Goal: Communication & Community: Answer question/provide support

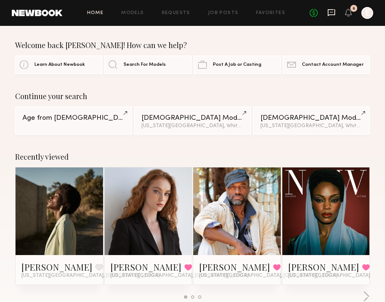
click at [329, 8] on icon at bounding box center [331, 12] width 8 height 8
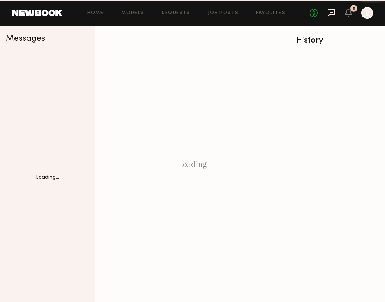
click at [330, 12] on icon at bounding box center [331, 12] width 3 height 1
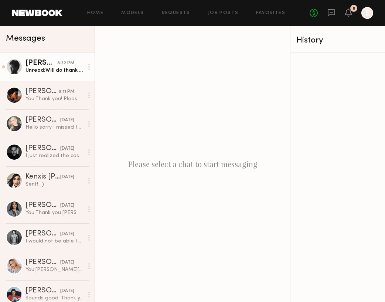
click at [42, 71] on div "Unread: Will do thank you so much :)" at bounding box center [54, 70] width 58 height 7
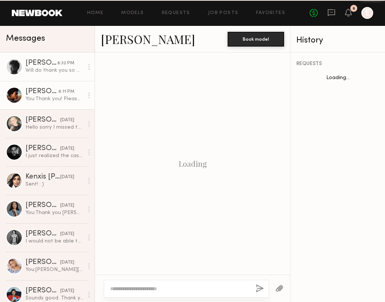
scroll to position [440, 0]
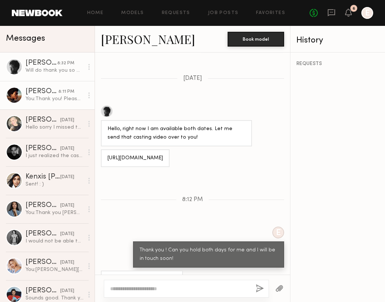
click at [54, 108] on link "Tia M. 8:11 PM You: Thank you! Please send when you can :)" at bounding box center [47, 95] width 95 height 28
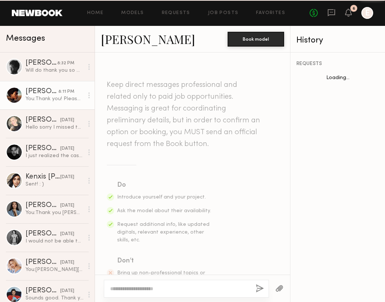
scroll to position [356, 0]
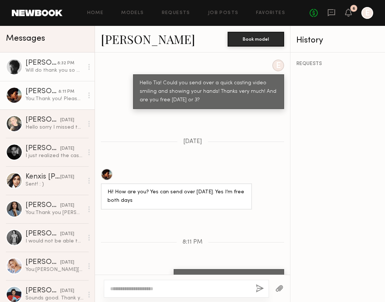
click at [62, 74] on link "Aleka W. 8:32 PM Will do thank you so much :)" at bounding box center [47, 66] width 95 height 28
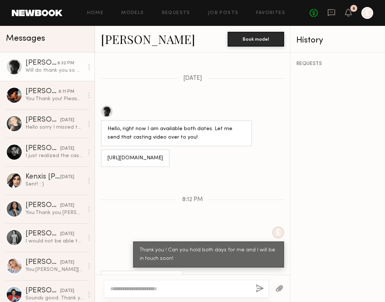
drag, startPoint x: 216, startPoint y: 143, endPoint x: 108, endPoint y: 128, distance: 109.3
click at [108, 154] on div "[URL][DOMAIN_NAME]" at bounding box center [134, 158] width 55 height 8
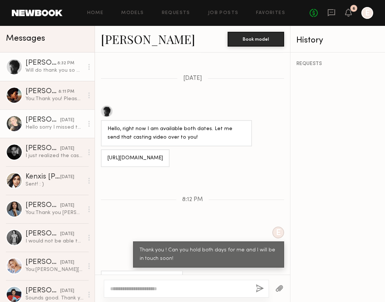
copy div "[URL][DOMAIN_NAME]"
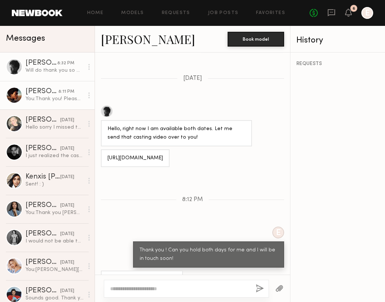
click at [43, 91] on div "[PERSON_NAME]" at bounding box center [41, 91] width 33 height 7
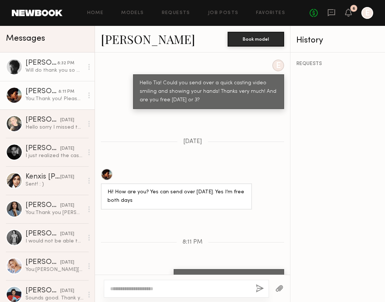
click at [54, 57] on link "Aleka W. 8:32 PM Will do thank you so much :)" at bounding box center [47, 66] width 95 height 28
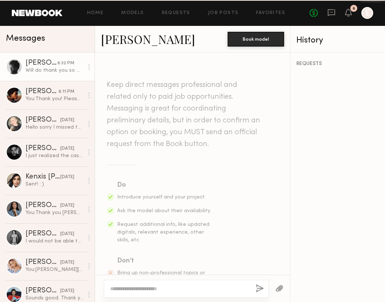
scroll to position [440, 0]
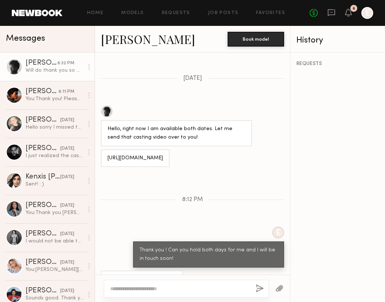
click at [105, 105] on div at bounding box center [107, 111] width 12 height 12
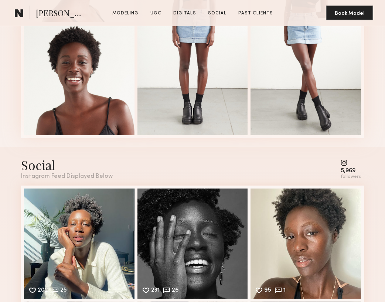
scroll to position [1481, 0]
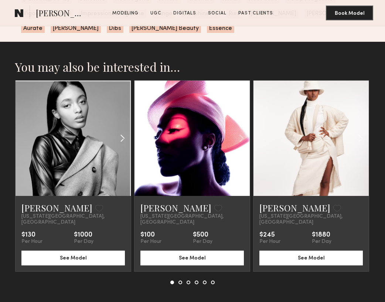
click at [120, 137] on common-icon at bounding box center [122, 138] width 11 height 14
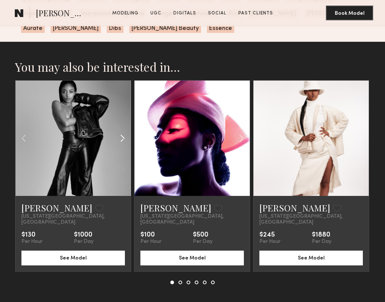
click at [120, 137] on common-icon at bounding box center [122, 138] width 11 height 14
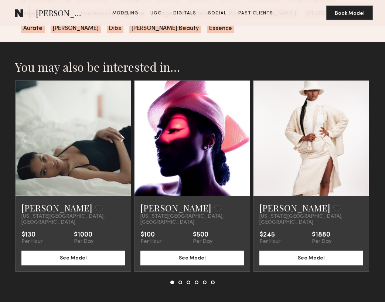
click at [120, 134] on common-icon at bounding box center [122, 138] width 11 height 14
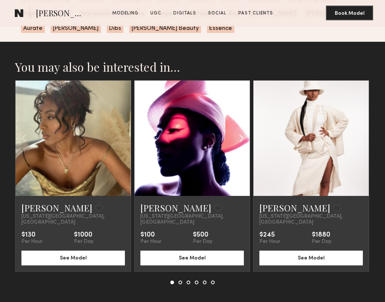
click at [240, 136] on common-icon at bounding box center [241, 138] width 11 height 14
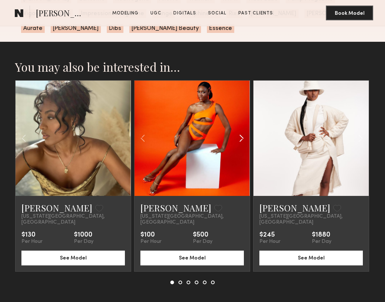
click at [240, 136] on common-icon at bounding box center [241, 138] width 11 height 14
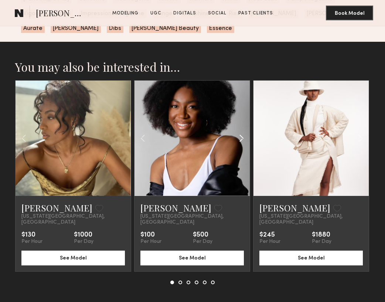
click at [240, 136] on common-icon at bounding box center [241, 138] width 11 height 14
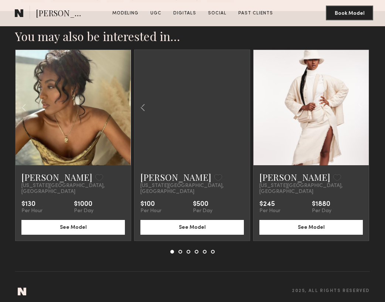
scroll to position [1479, 0]
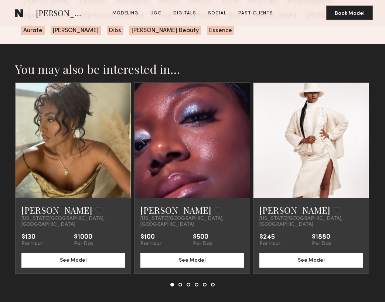
click at [362, 139] on common-icon at bounding box center [360, 140] width 11 height 14
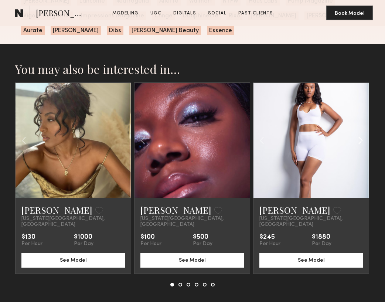
click at [362, 139] on common-icon at bounding box center [360, 140] width 11 height 14
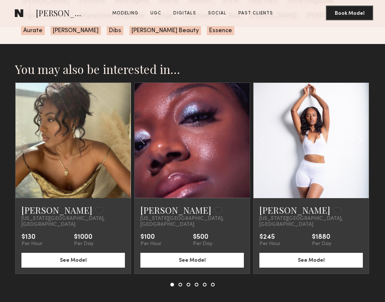
click at [362, 139] on common-icon at bounding box center [360, 140] width 11 height 14
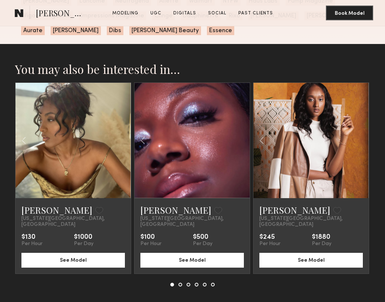
click at [361, 139] on div at bounding box center [310, 140] width 115 height 115
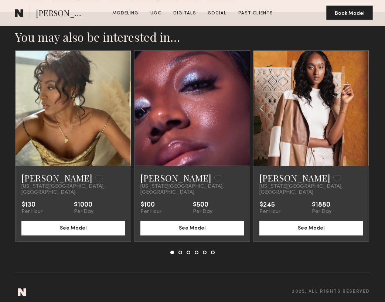
scroll to position [1511, 0]
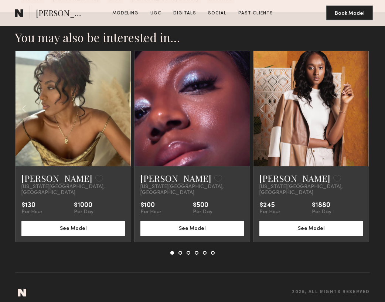
click at [179, 251] on button at bounding box center [180, 253] width 4 height 4
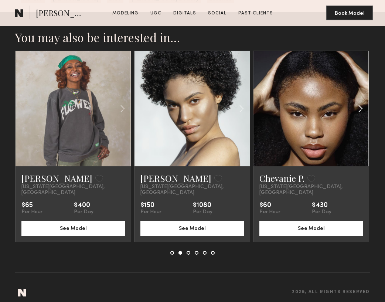
click at [359, 106] on common-icon at bounding box center [360, 109] width 11 height 14
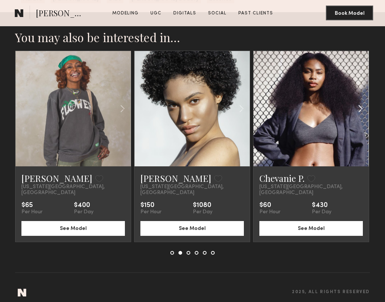
click at [359, 106] on common-icon at bounding box center [360, 109] width 11 height 14
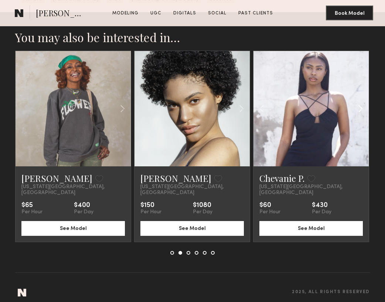
click at [359, 106] on common-icon at bounding box center [360, 109] width 11 height 14
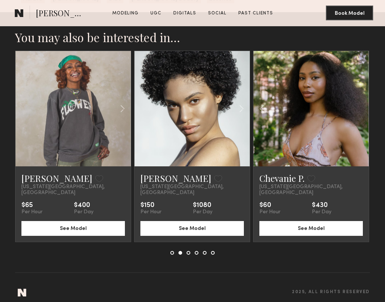
click at [359, 106] on div at bounding box center [310, 108] width 115 height 115
click at [189, 251] on button at bounding box center [189, 253] width 4 height 4
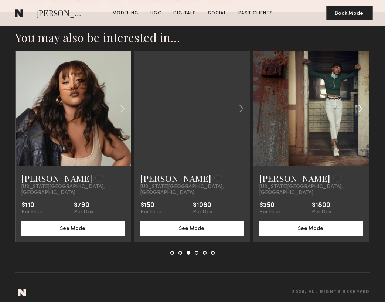
click at [361, 109] on common-icon at bounding box center [360, 109] width 11 height 14
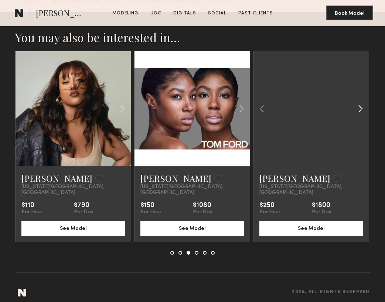
click at [361, 109] on common-icon at bounding box center [360, 109] width 11 height 14
click at [361, 109] on div at bounding box center [310, 108] width 115 height 115
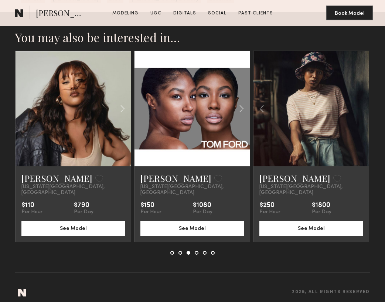
click at [198, 251] on button at bounding box center [197, 253] width 4 height 4
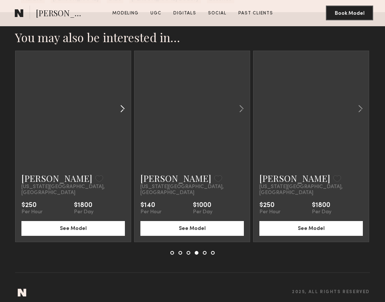
click at [120, 109] on common-icon at bounding box center [122, 109] width 11 height 14
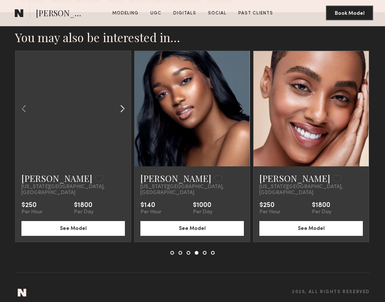
click at [120, 109] on common-icon at bounding box center [122, 109] width 11 height 14
click at [120, 109] on div at bounding box center [73, 108] width 115 height 115
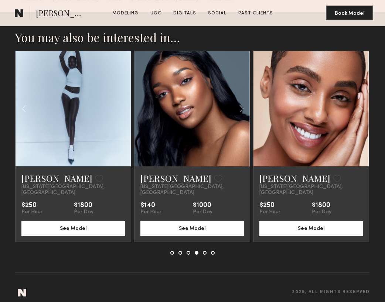
click at [120, 109] on div at bounding box center [73, 108] width 115 height 115
click at [204, 251] on button at bounding box center [205, 253] width 4 height 4
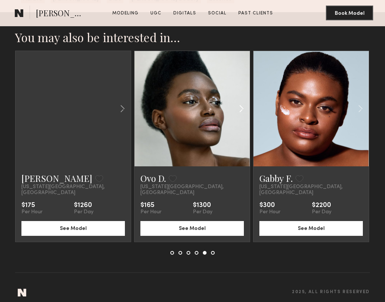
click at [243, 109] on common-icon at bounding box center [241, 109] width 11 height 14
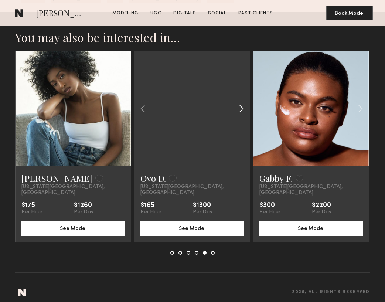
click at [243, 109] on common-icon at bounding box center [241, 109] width 11 height 14
click at [243, 109] on div at bounding box center [191, 108] width 115 height 115
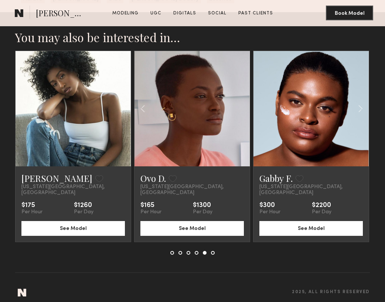
click at [243, 109] on div at bounding box center [191, 108] width 115 height 115
click at [154, 178] on link "Ovo D." at bounding box center [152, 178] width 25 height 12
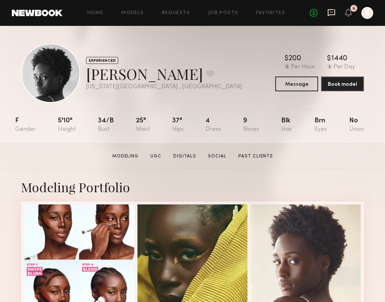
scroll to position [0, 0]
click at [330, 14] on icon at bounding box center [331, 12] width 7 height 7
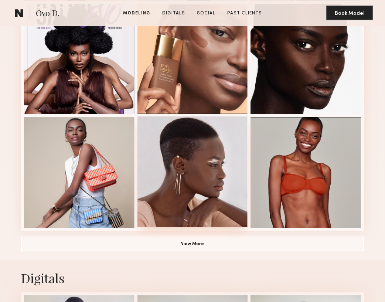
scroll to position [426, 0]
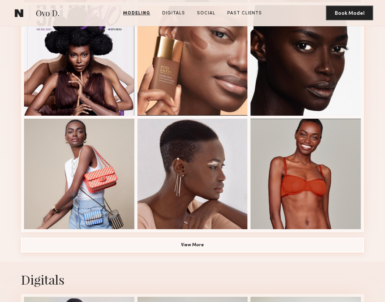
click at [194, 249] on button "View More" at bounding box center [192, 245] width 343 height 15
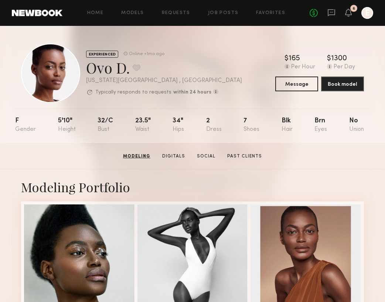
scroll to position [0, 0]
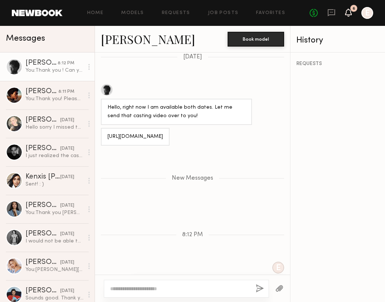
click at [350, 13] on icon at bounding box center [348, 12] width 6 height 5
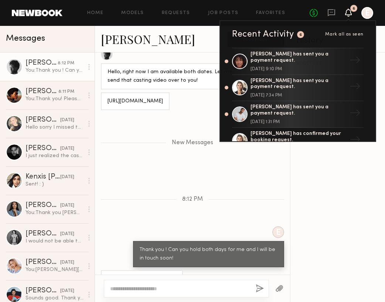
scroll to position [496, 0]
